Goal: Complete application form

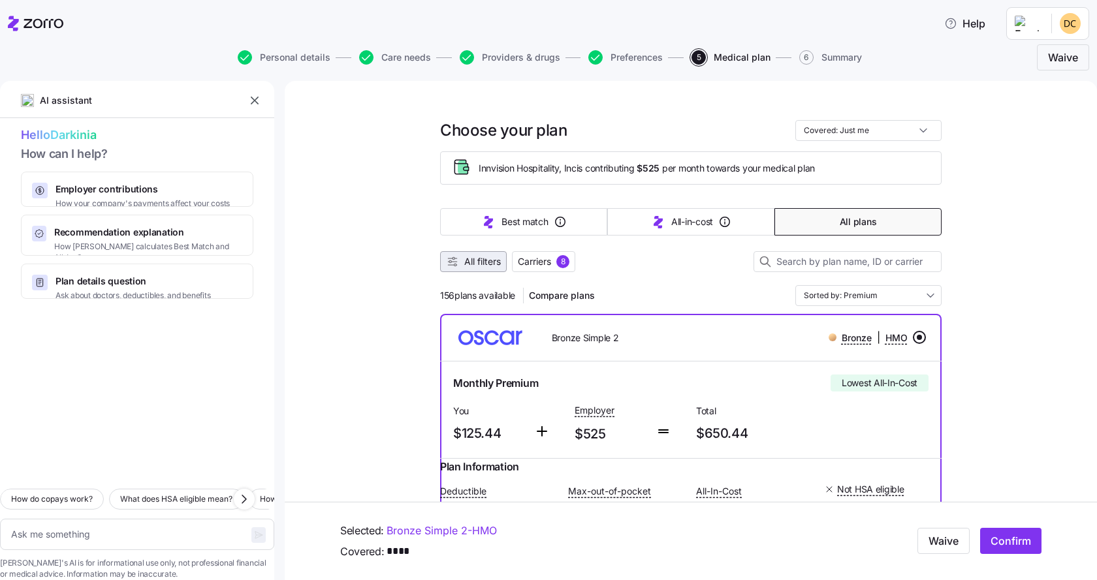
click at [475, 260] on span "All filters" at bounding box center [482, 261] width 37 height 13
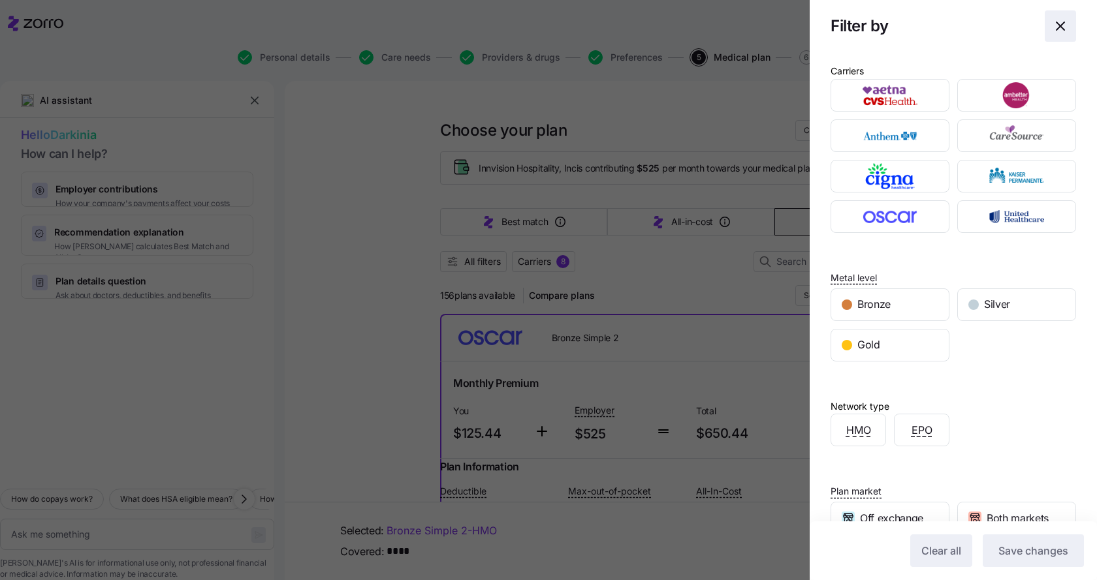
click at [1056, 29] on icon "button" at bounding box center [1060, 26] width 8 height 8
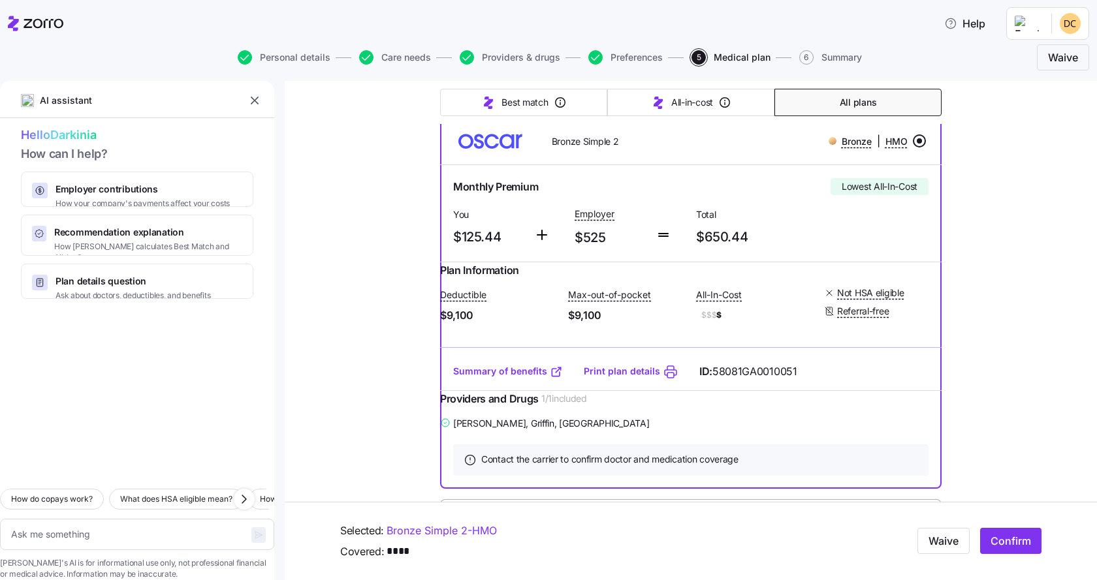
scroll to position [196, 0]
click at [996, 536] on span "Confirm" at bounding box center [1010, 542] width 40 height 16
type textarea "x"
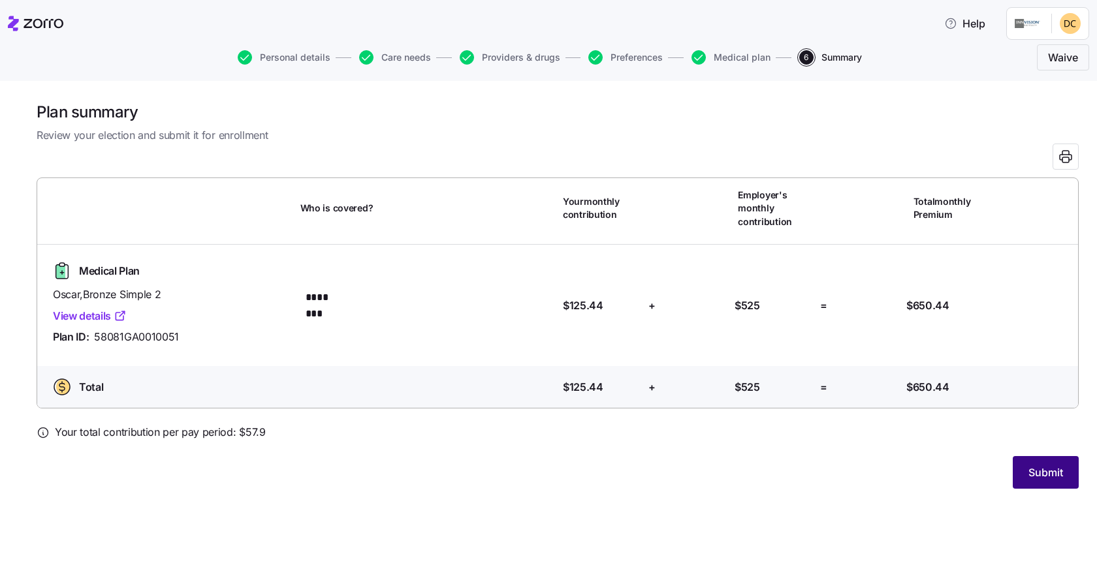
click at [1040, 470] on span "Submit" at bounding box center [1045, 473] width 35 height 16
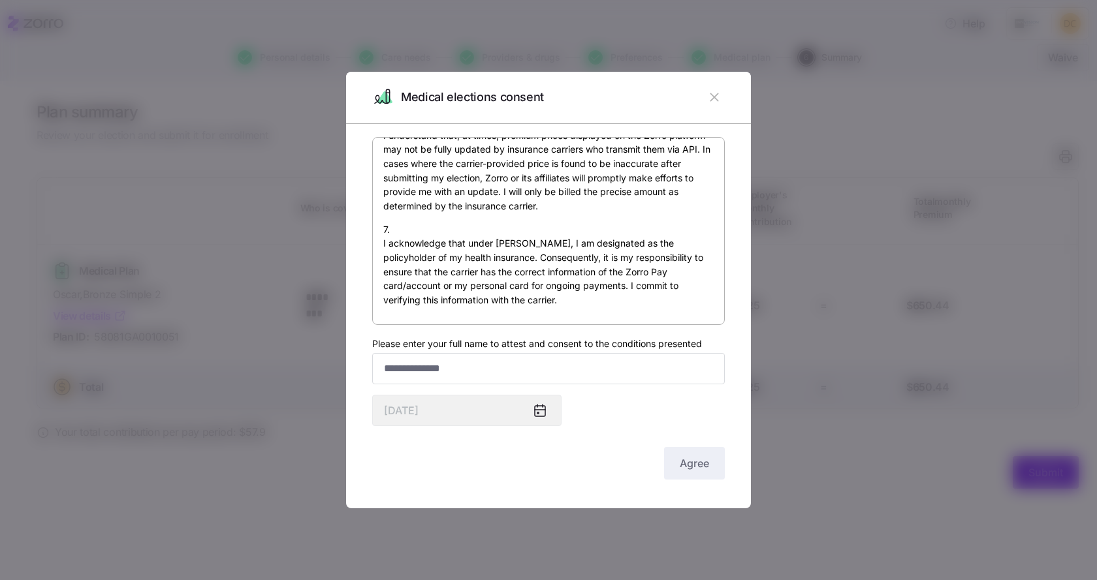
scroll to position [967, 0]
click at [438, 368] on input "Please enter your full name to attest and consent to the conditions presented" at bounding box center [548, 368] width 353 height 31
type input "**********"
click at [674, 456] on button "Agree" at bounding box center [694, 463] width 61 height 33
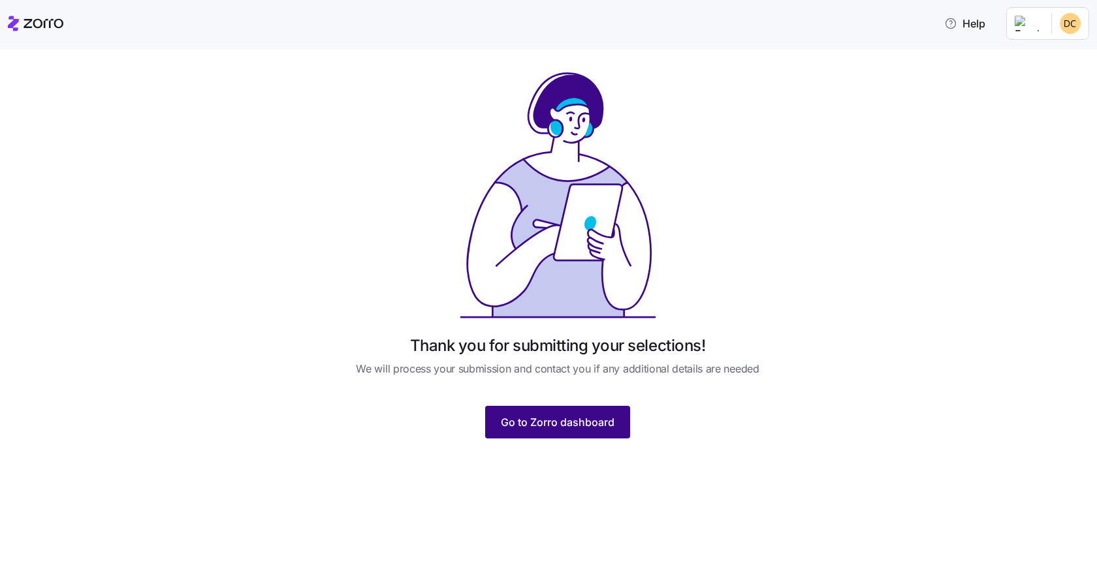
click at [526, 422] on span "Go to Zorro dashboard" at bounding box center [558, 423] width 114 height 16
